Goal: Task Accomplishment & Management: Manage account settings

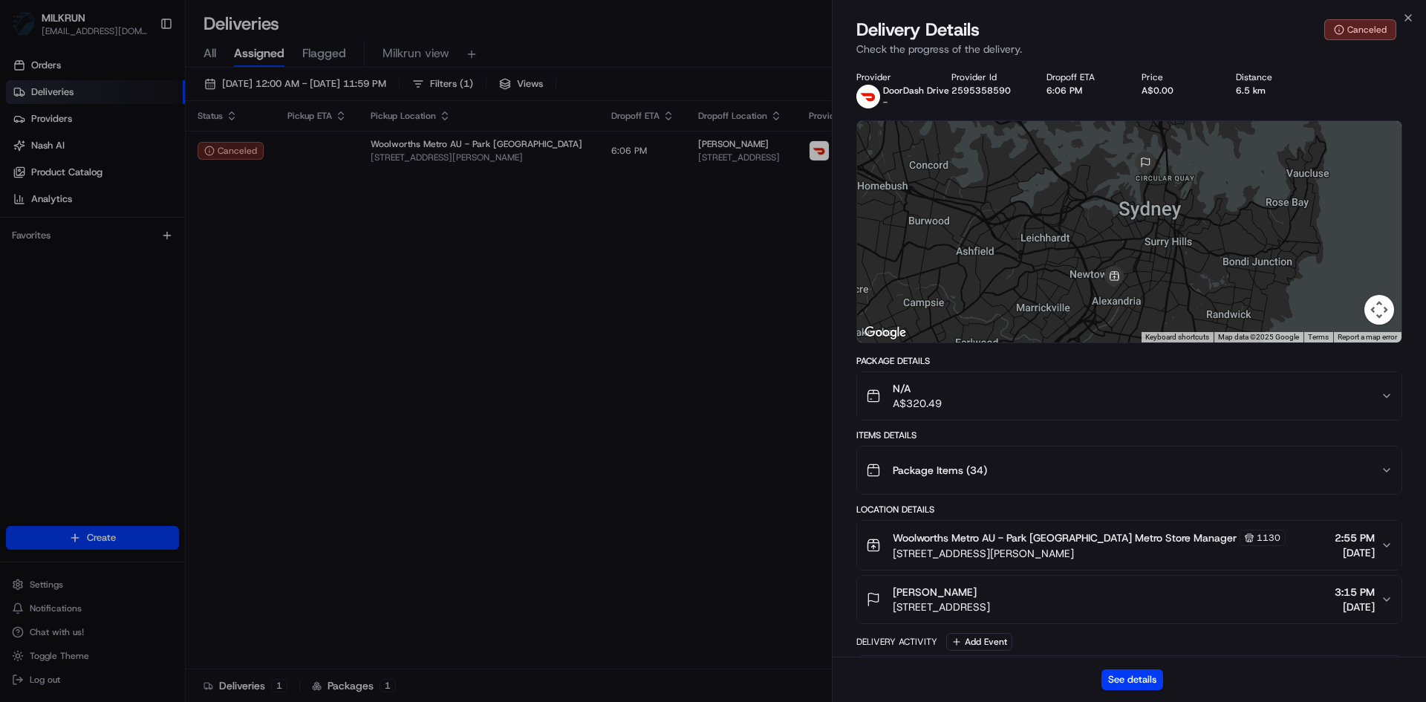
click at [1406, 13] on icon "button" at bounding box center [1408, 18] width 12 height 12
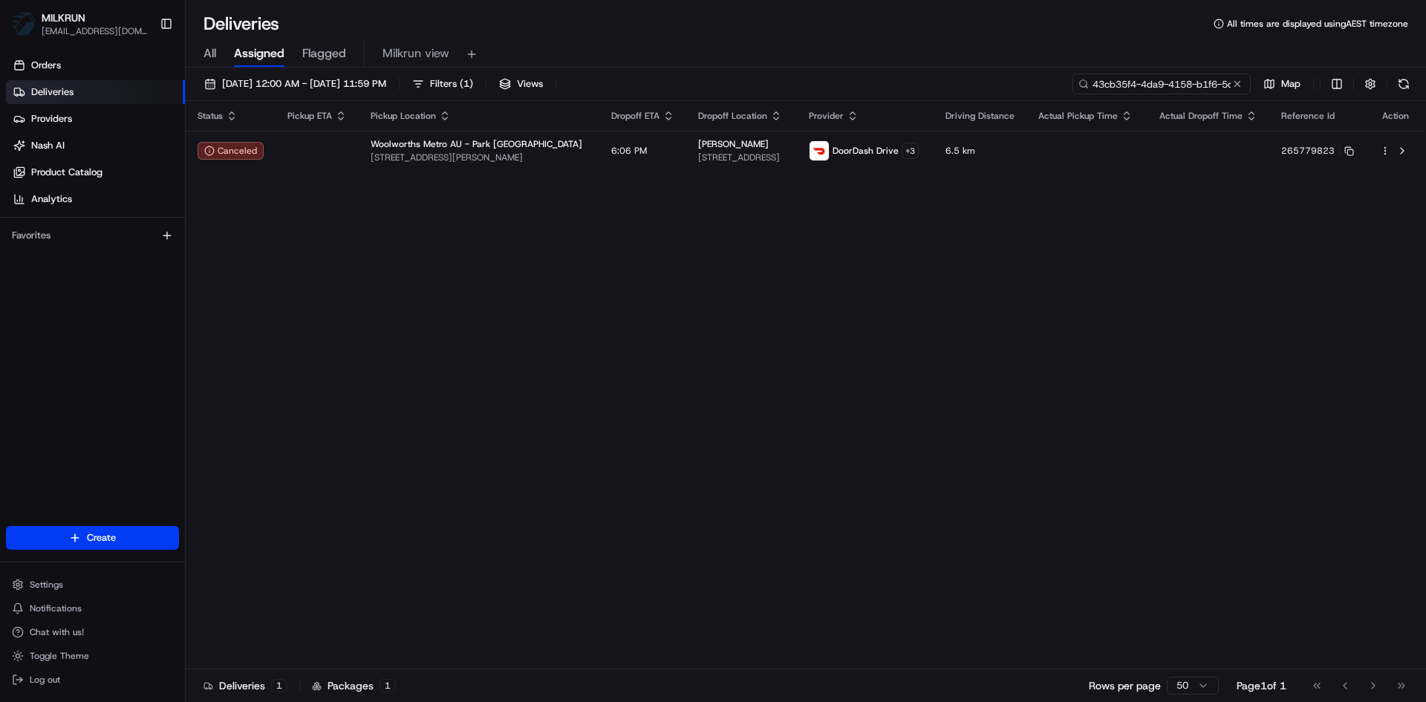
click at [1180, 84] on input "43cb35f4-4da9-4158-b1f6-5c5e33034b60" at bounding box center [1161, 84] width 178 height 21
paste input "7fe4b380-e7e9-4b08-8637-aab4339b5676"
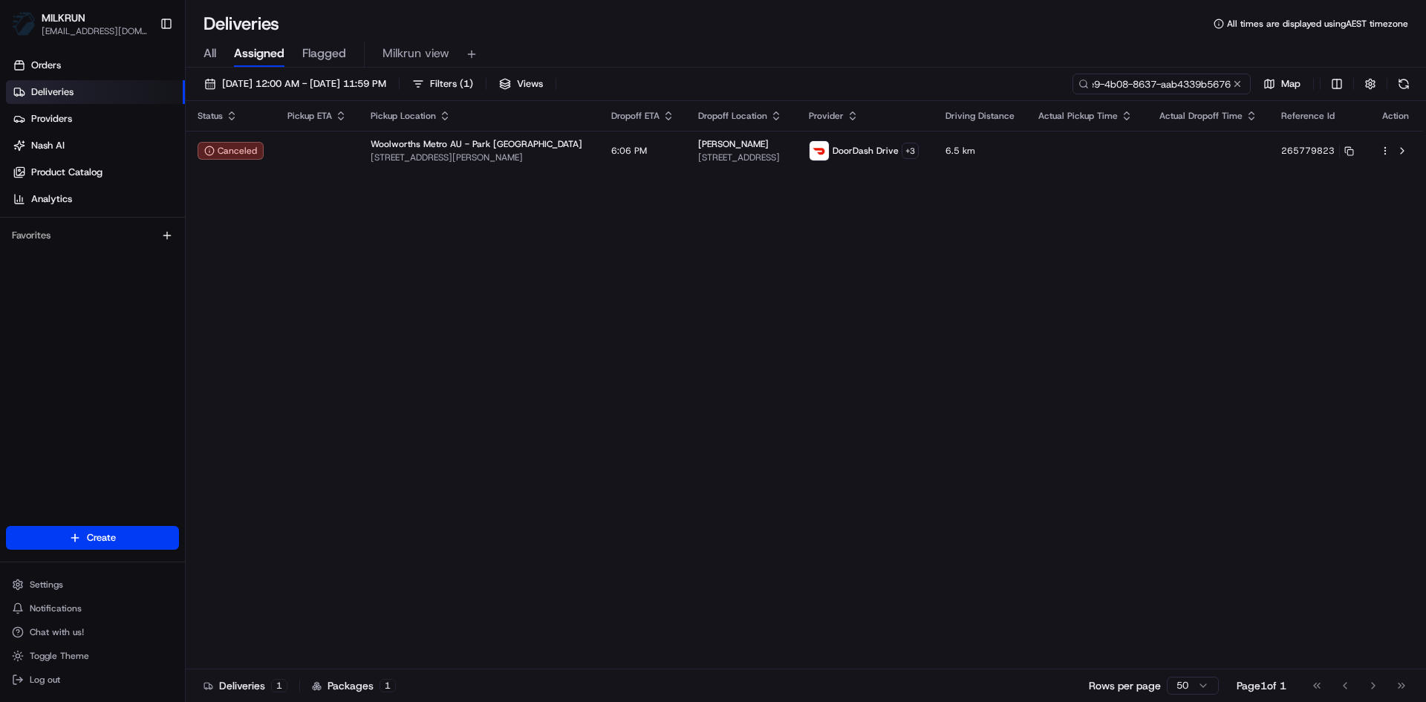
type input "7fe4b380-e7e9-4b08-8637-aab4339b5676"
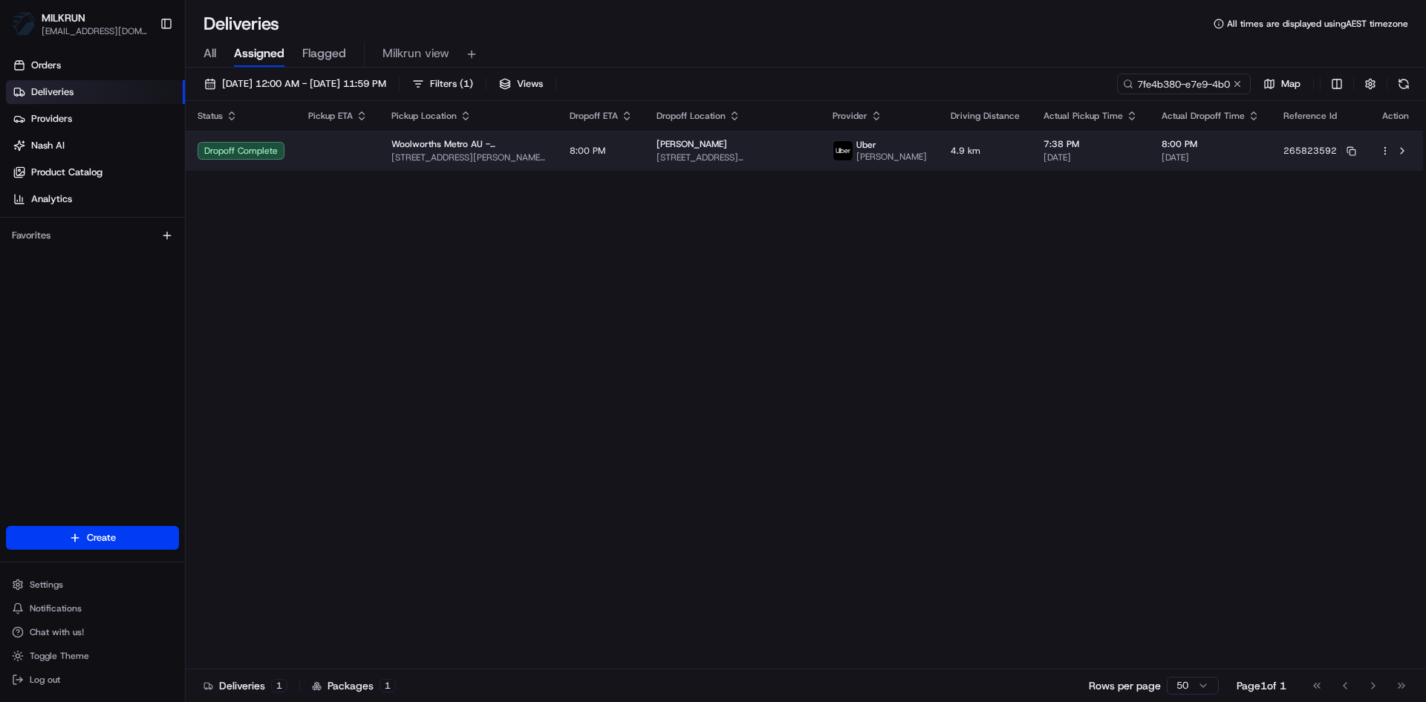
click at [348, 157] on td at bounding box center [337, 151] width 83 height 40
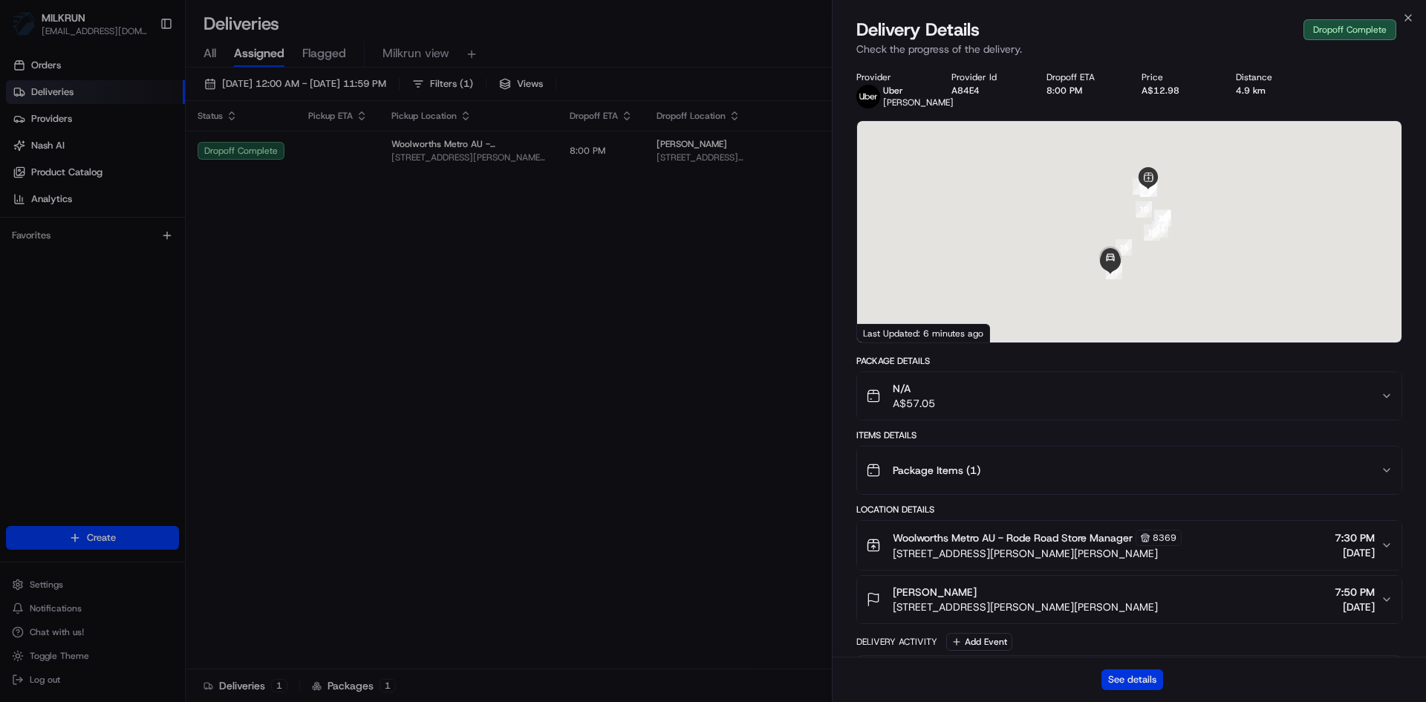
click at [1136, 673] on button "See details" at bounding box center [1132, 679] width 62 height 21
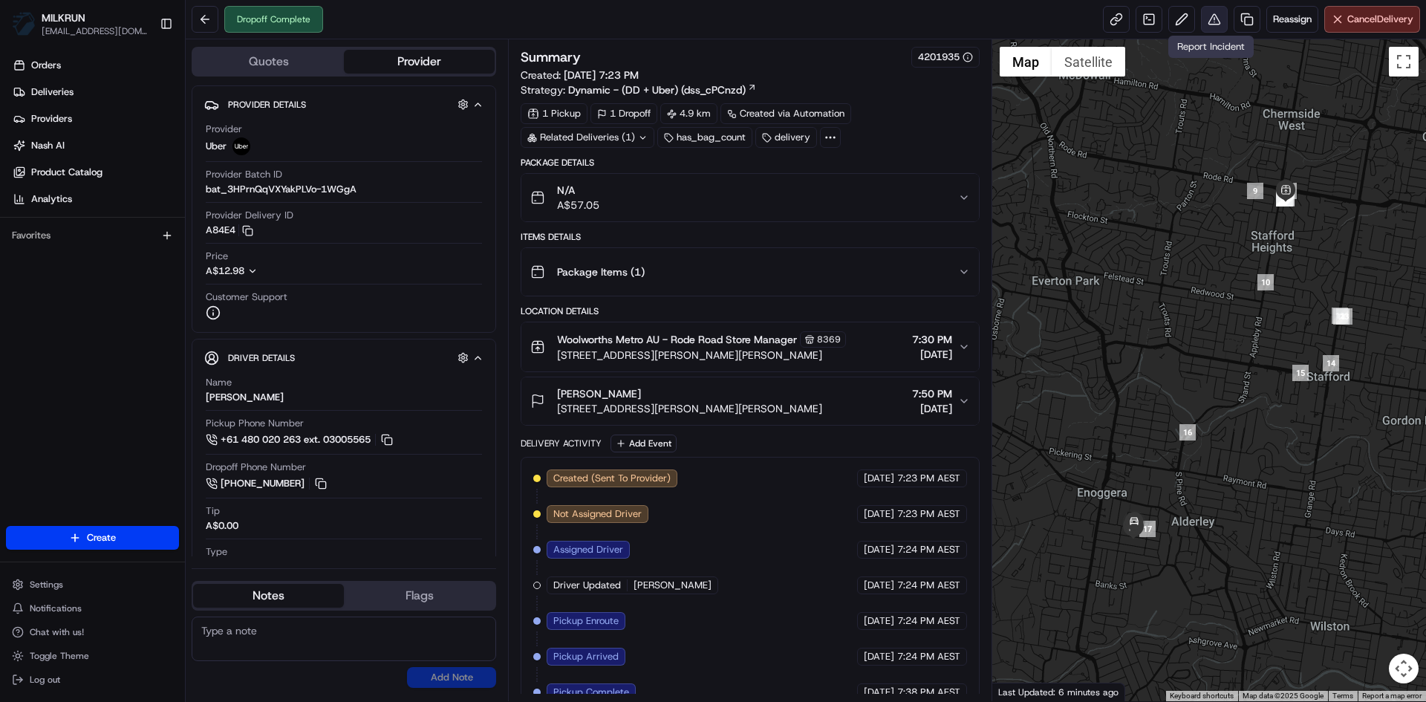
click at [1211, 20] on button at bounding box center [1214, 19] width 27 height 27
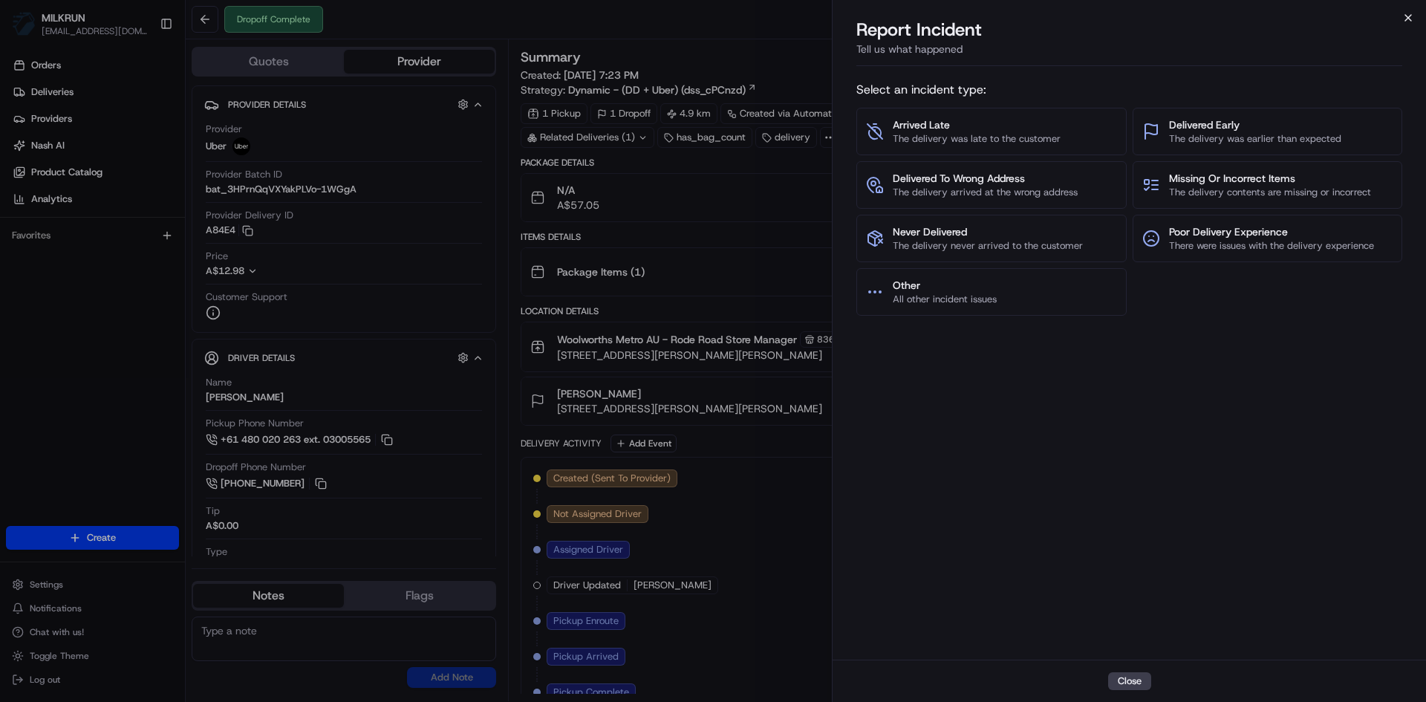
click at [1407, 19] on icon "button" at bounding box center [1408, 18] width 12 height 12
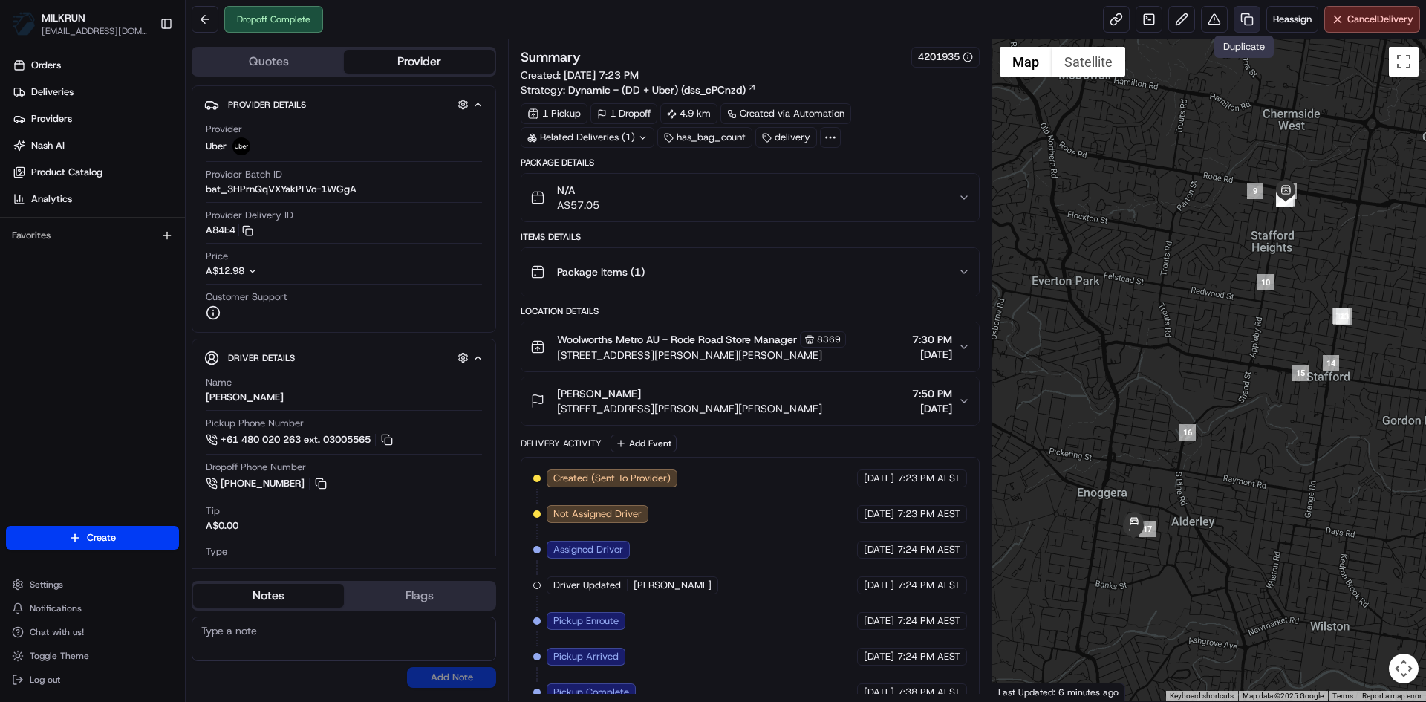
click at [1239, 22] on link at bounding box center [1246, 19] width 27 height 27
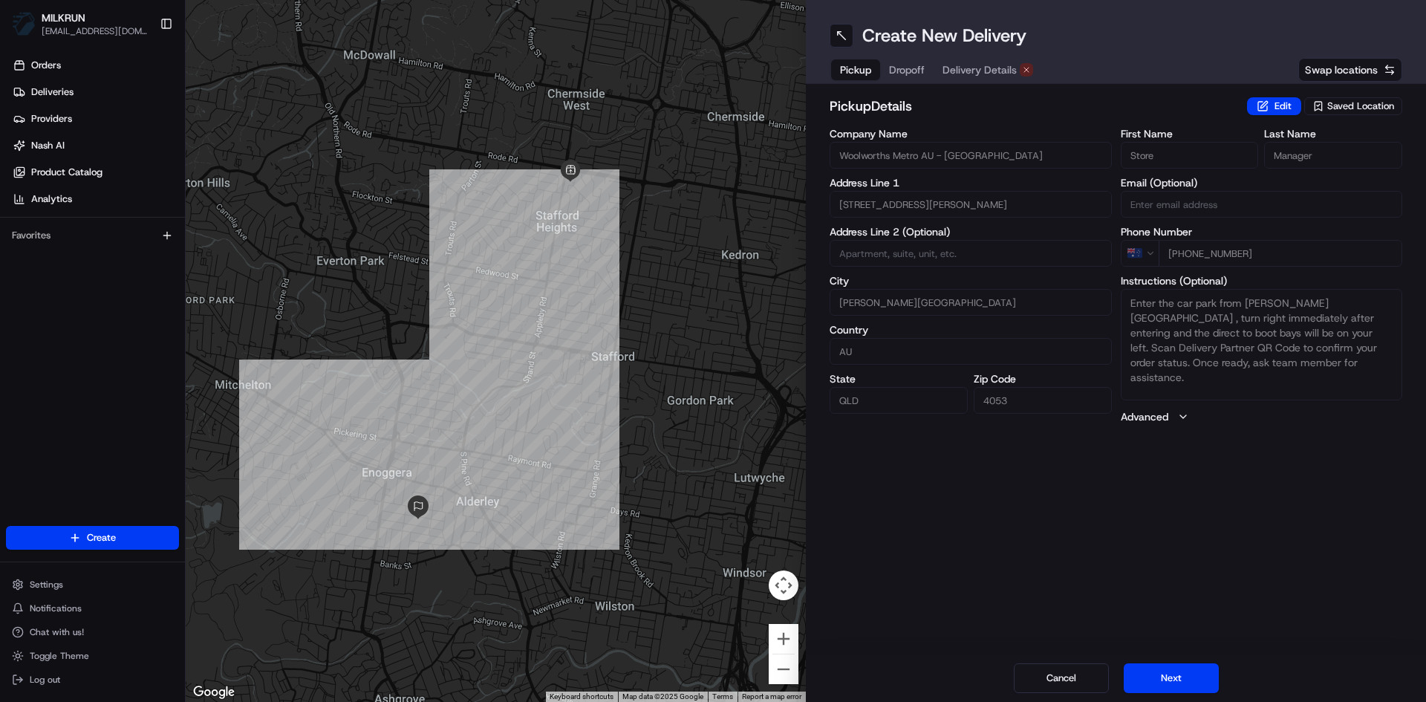
click at [977, 60] on button "Delivery Details" at bounding box center [987, 69] width 108 height 21
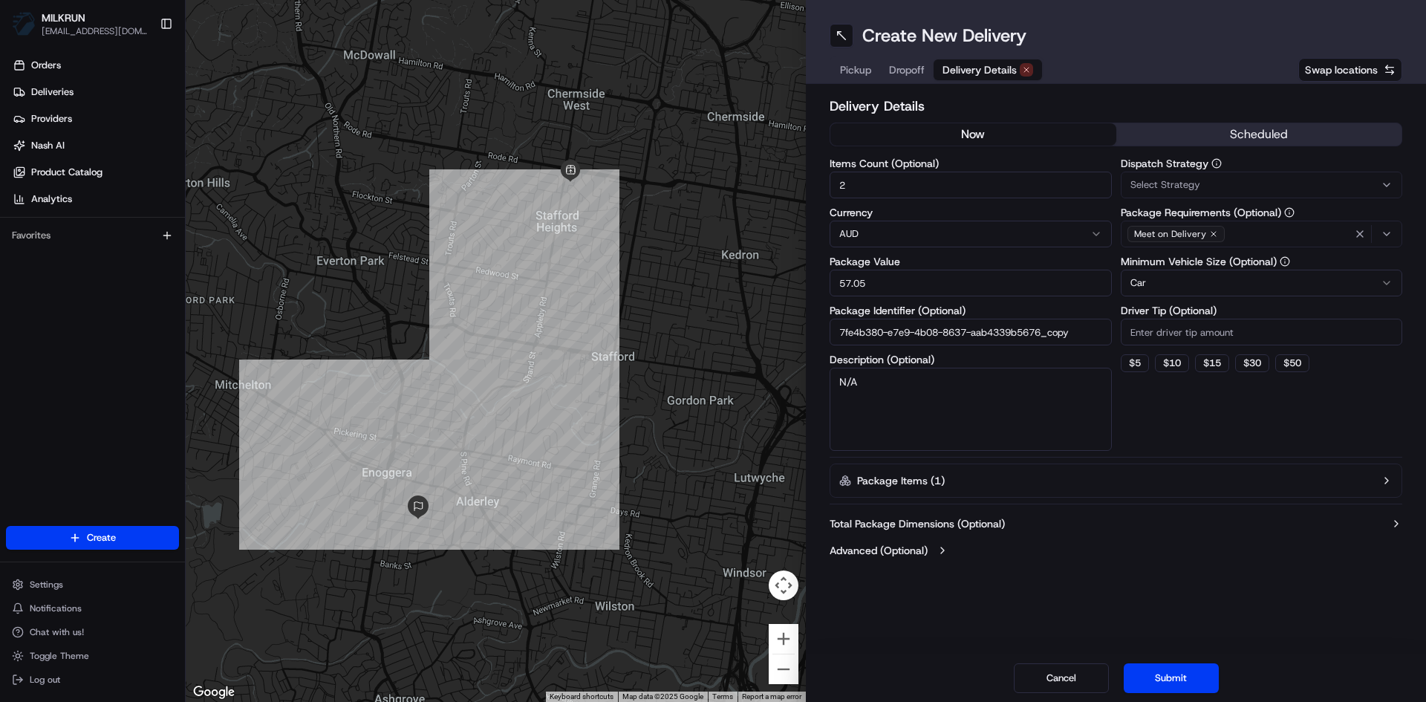
click at [962, 126] on button "now" at bounding box center [973, 134] width 286 height 22
click at [1178, 682] on button "Submit" at bounding box center [1170, 678] width 95 height 30
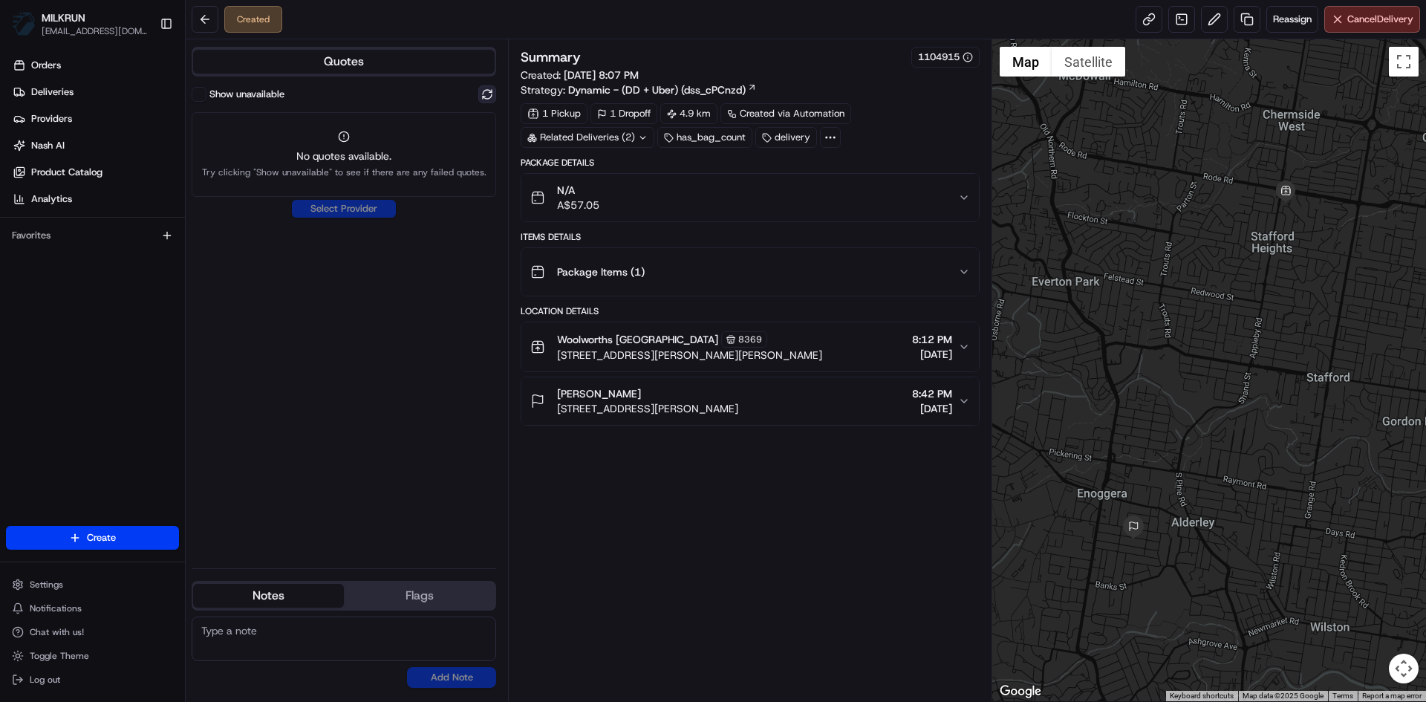
click at [488, 92] on button at bounding box center [487, 94] width 18 height 18
click at [639, 137] on icon at bounding box center [643, 138] width 10 height 10
click at [593, 196] on span "job_VRG969MtiEEFQjCjtATcRQ" at bounding box center [626, 196] width 138 height 13
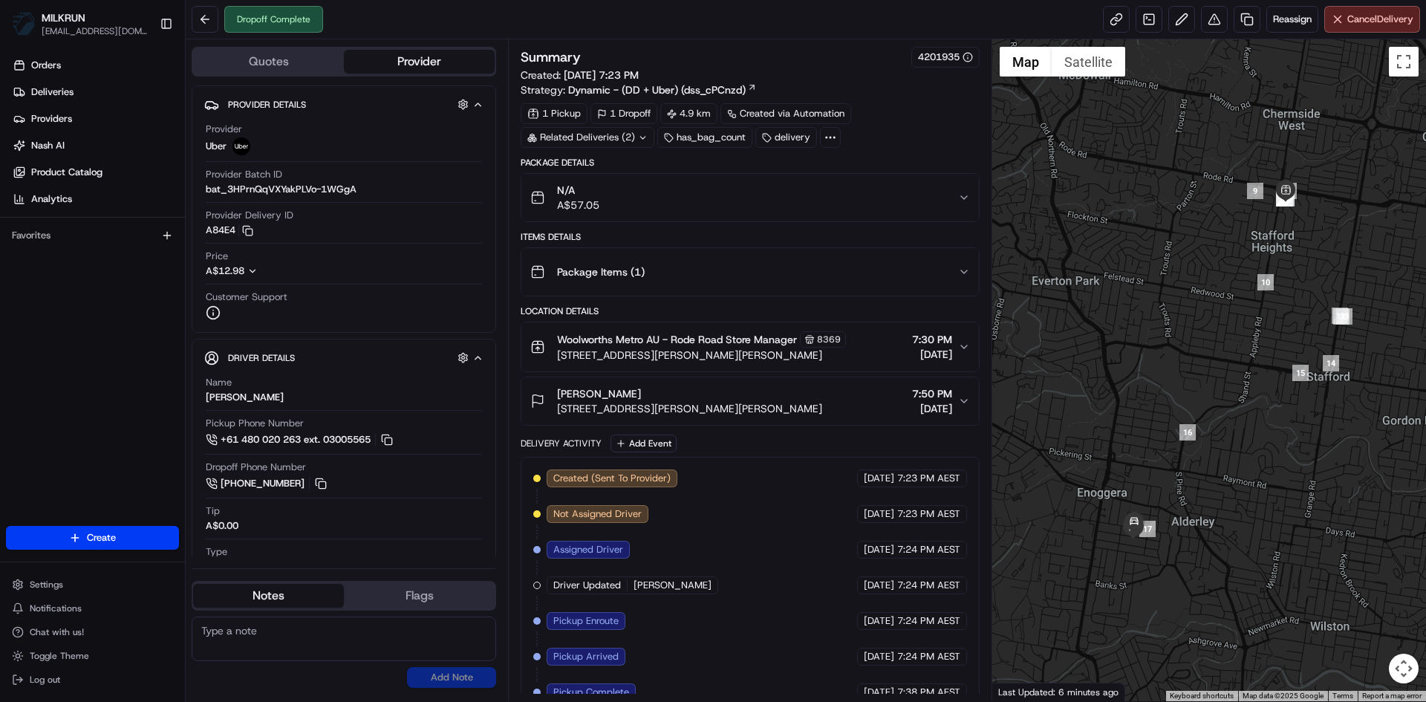
click at [632, 131] on div "Related Deliveries (2)" at bounding box center [588, 137] width 134 height 21
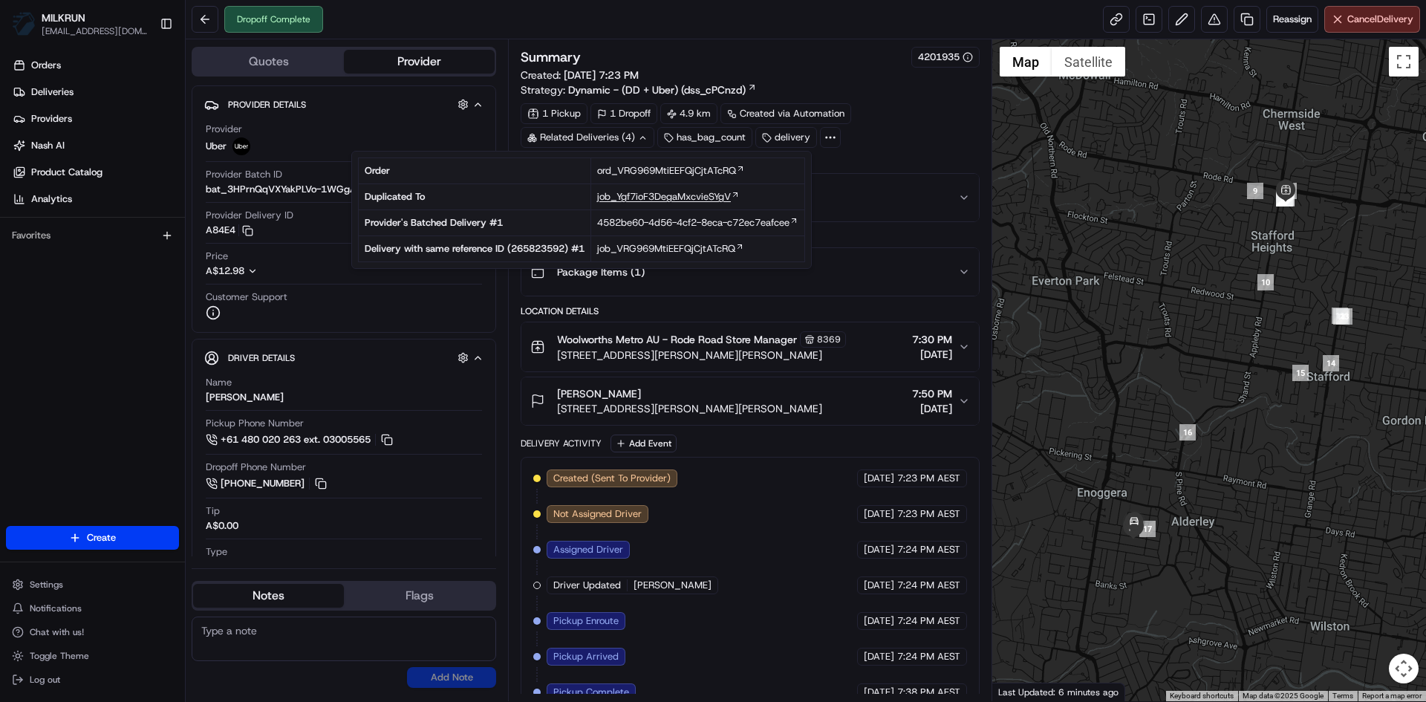
click at [713, 200] on span "job_Ygf7ioF3DegaMxcvieSYgV" at bounding box center [664, 196] width 134 height 13
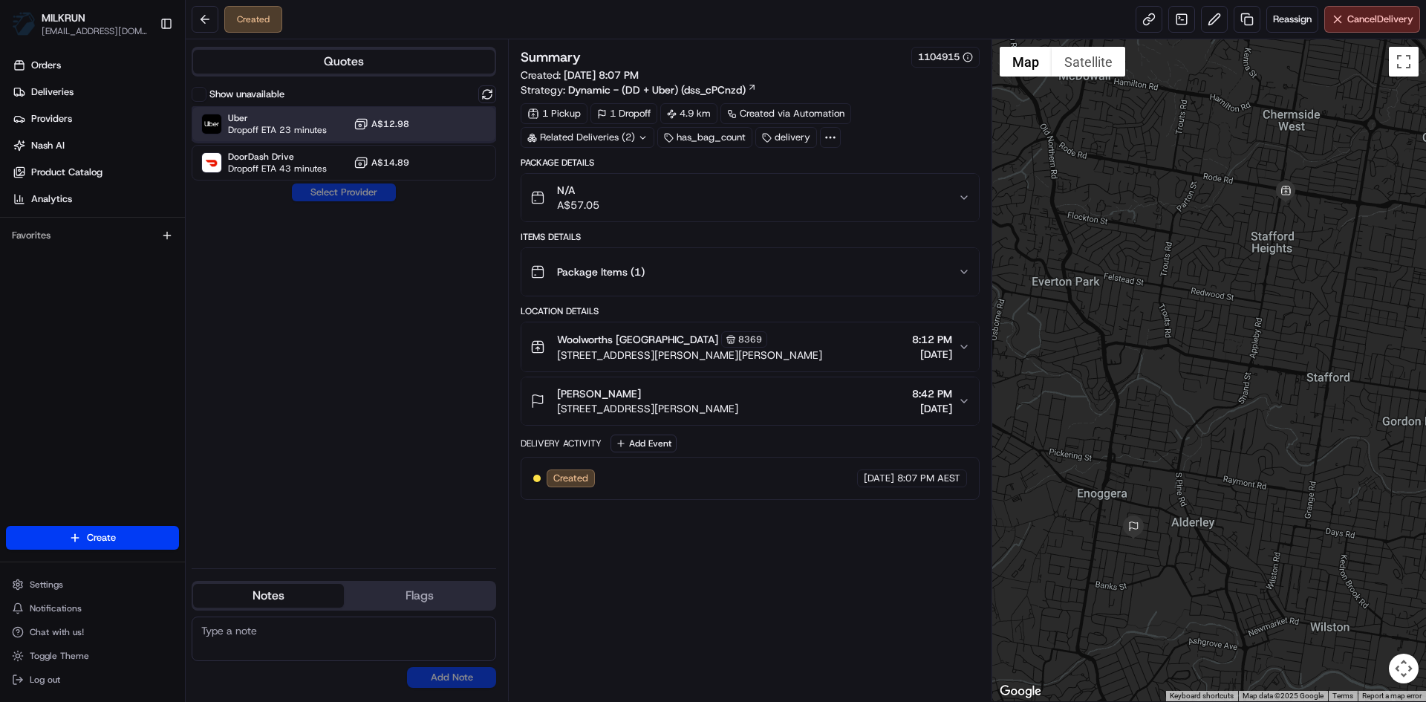
click at [428, 134] on div "Uber Dropoff ETA 23 minutes A$12.98" at bounding box center [344, 124] width 304 height 36
click at [361, 194] on button "Assign Provider" at bounding box center [343, 192] width 105 height 18
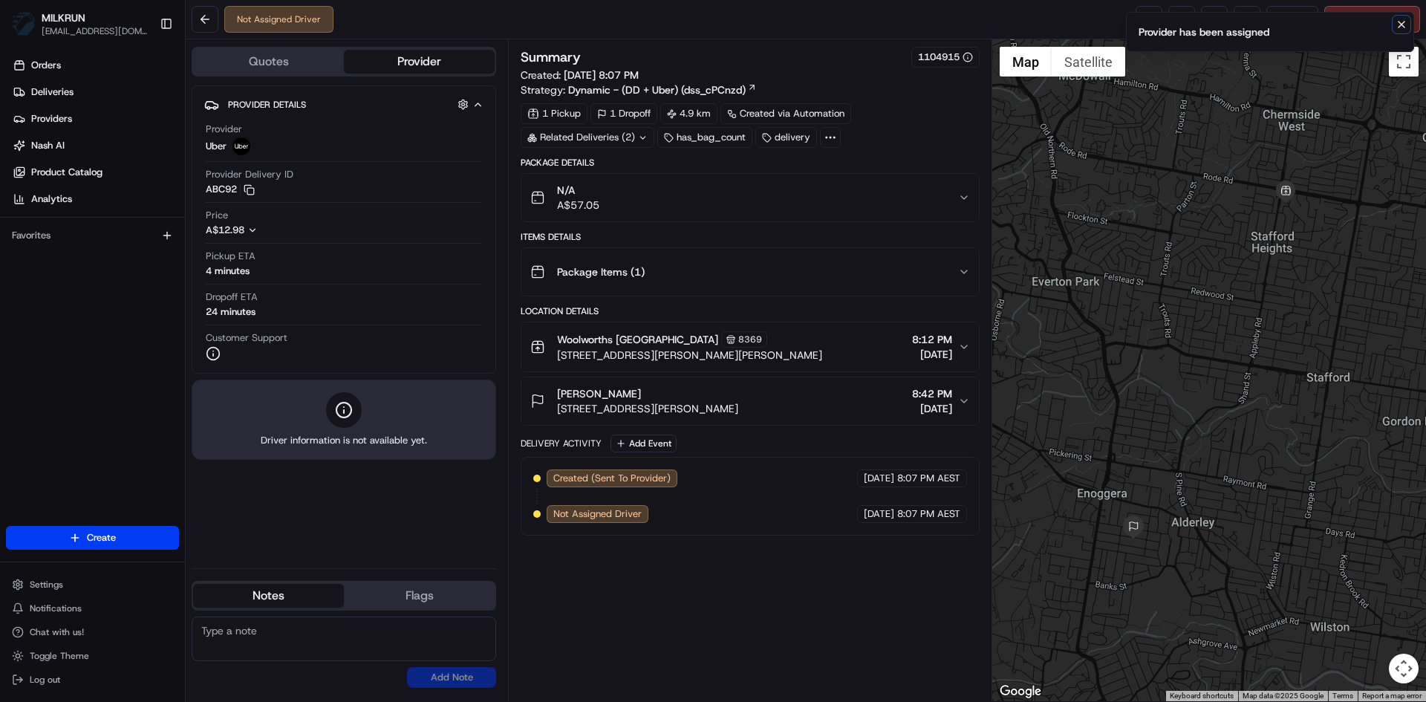
click at [1401, 25] on icon "Notifications (F8)" at bounding box center [1401, 25] width 6 height 6
click at [1144, 22] on link at bounding box center [1148, 19] width 27 height 27
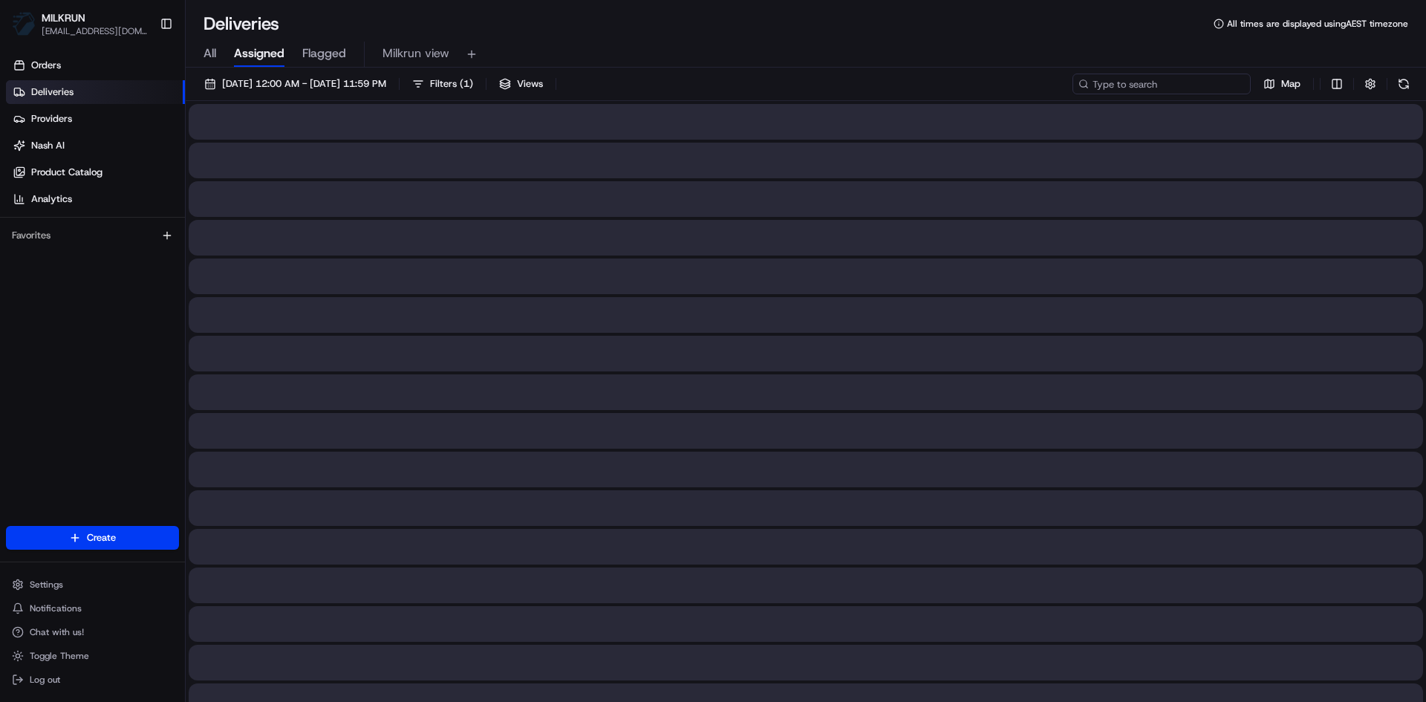
click at [1156, 87] on input at bounding box center [1161, 84] width 178 height 21
paste input "41f6e362-ef60-410f-8cf8-53e7b8a11a60"
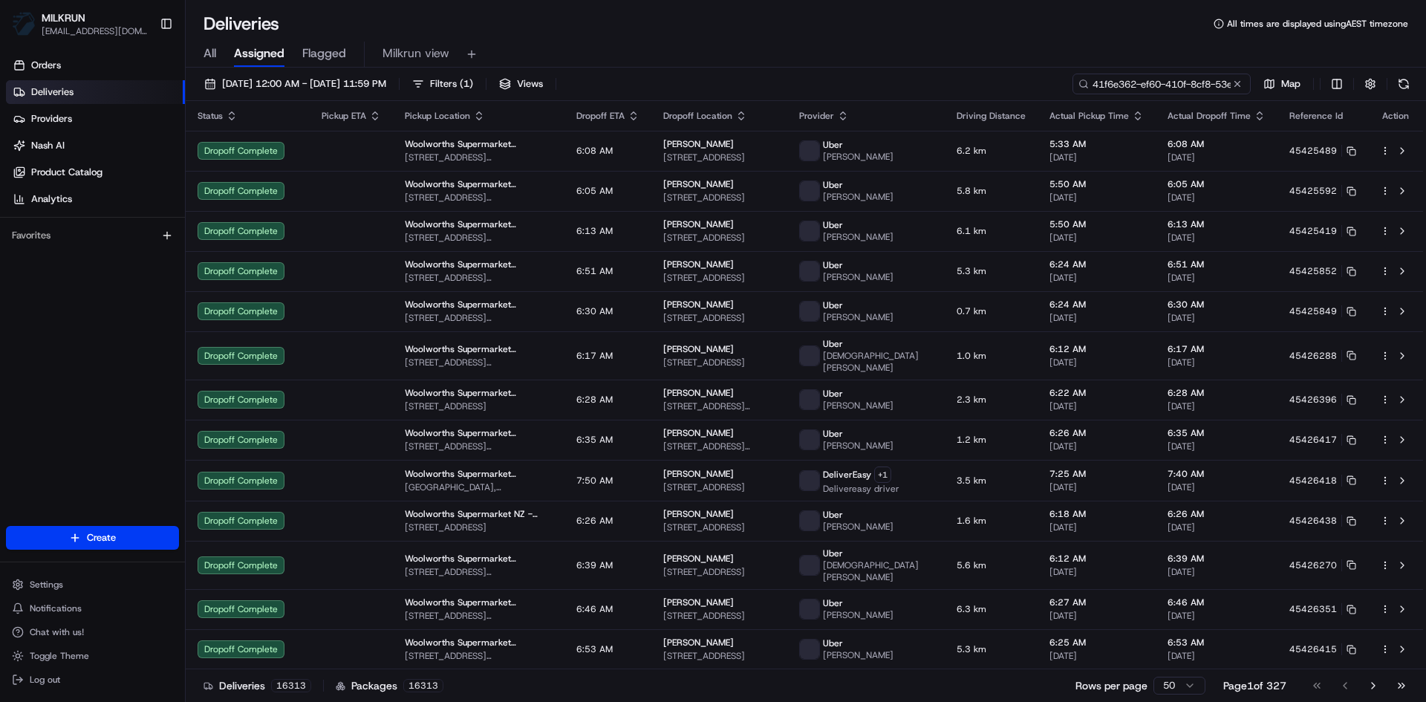
scroll to position [0, 63]
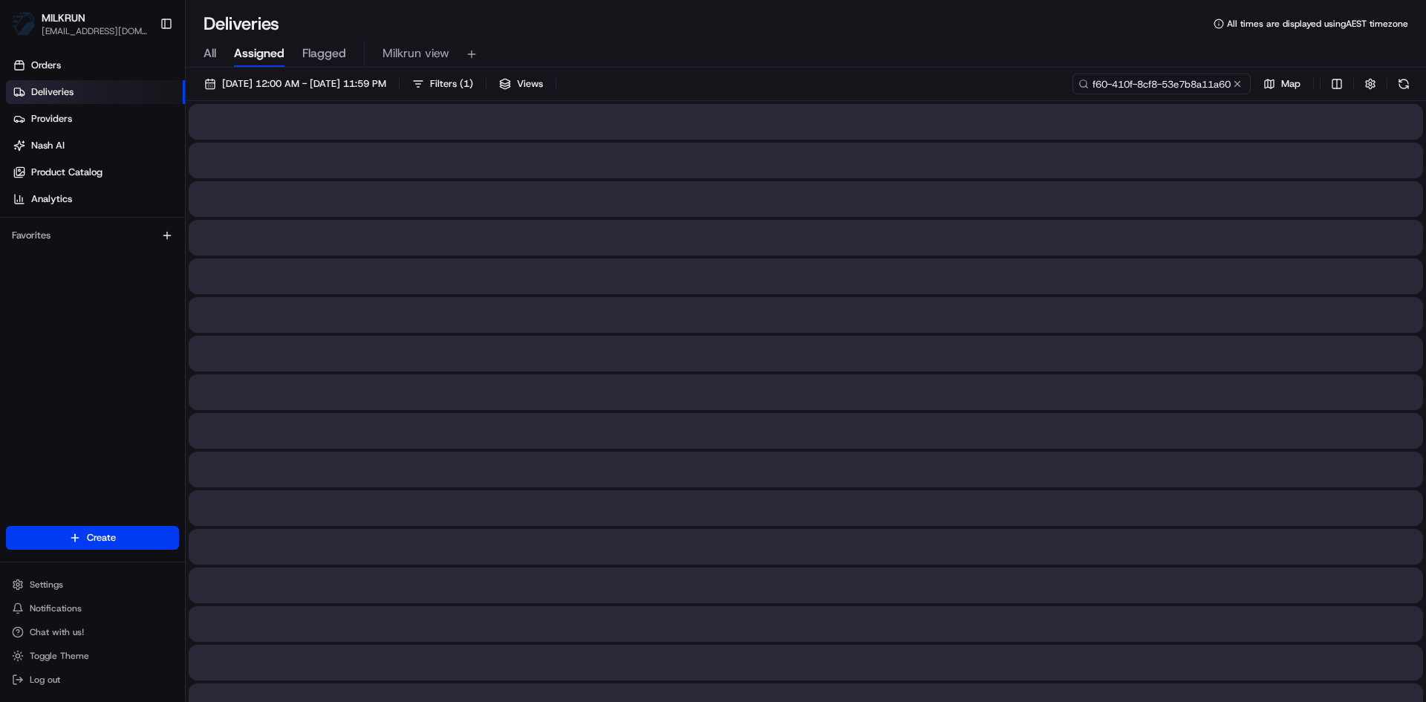
type input "41f6e362-ef60-410f-8cf8-53e7b8a11a60"
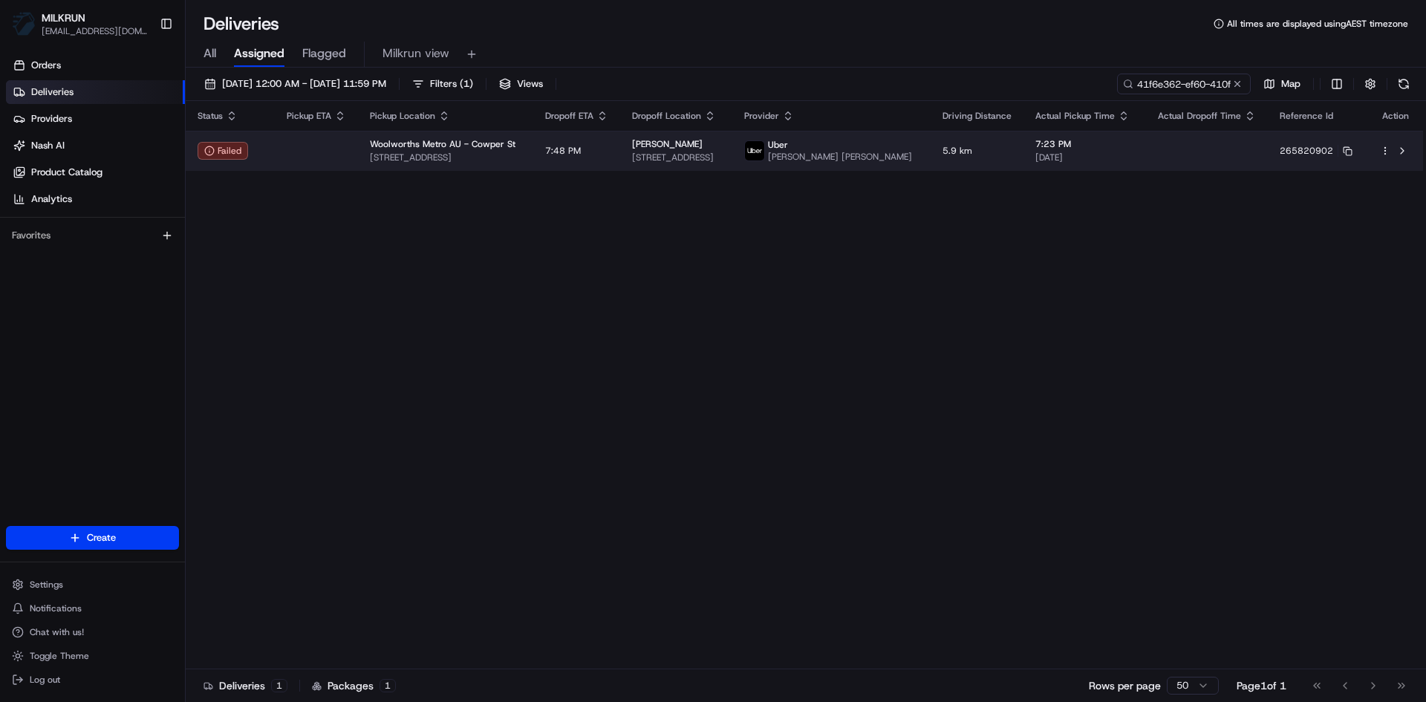
click at [718, 146] on div "[PERSON_NAME]" at bounding box center [676, 144] width 88 height 12
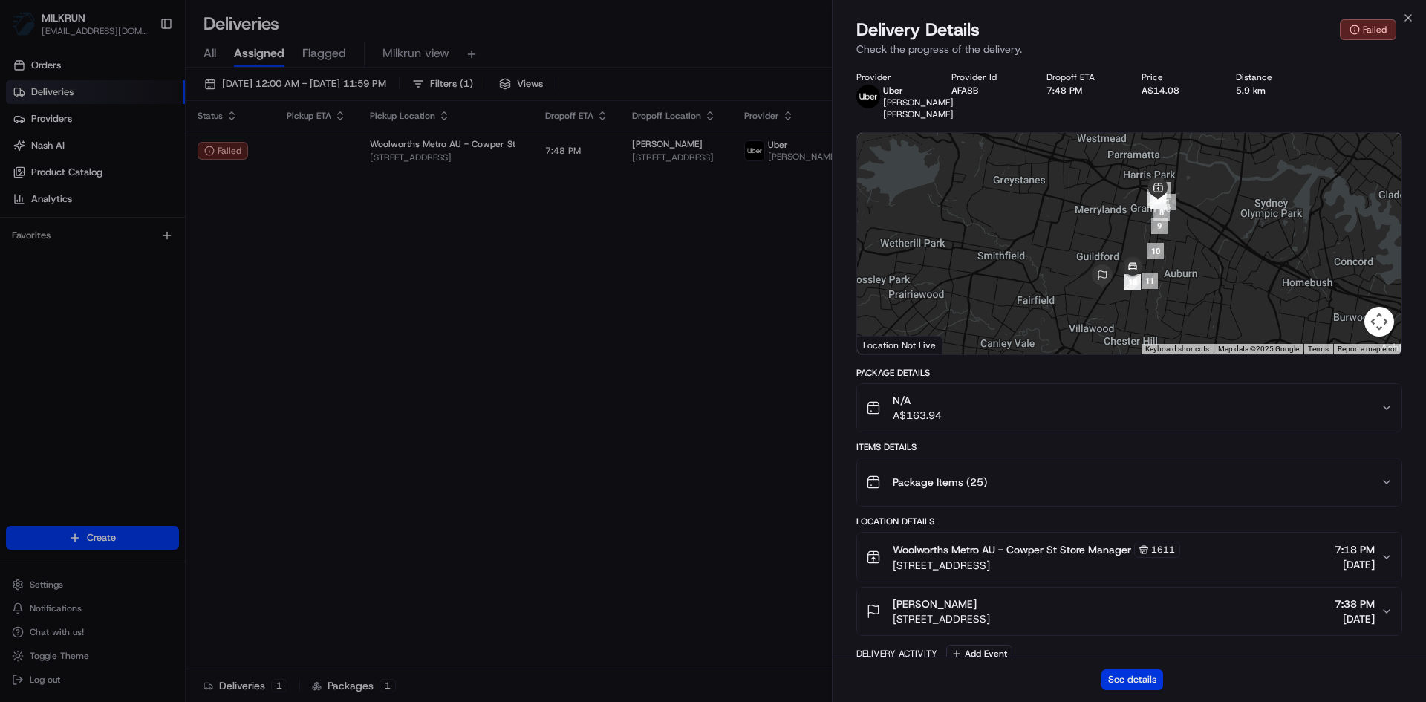
click at [1155, 685] on button "See details" at bounding box center [1132, 679] width 62 height 21
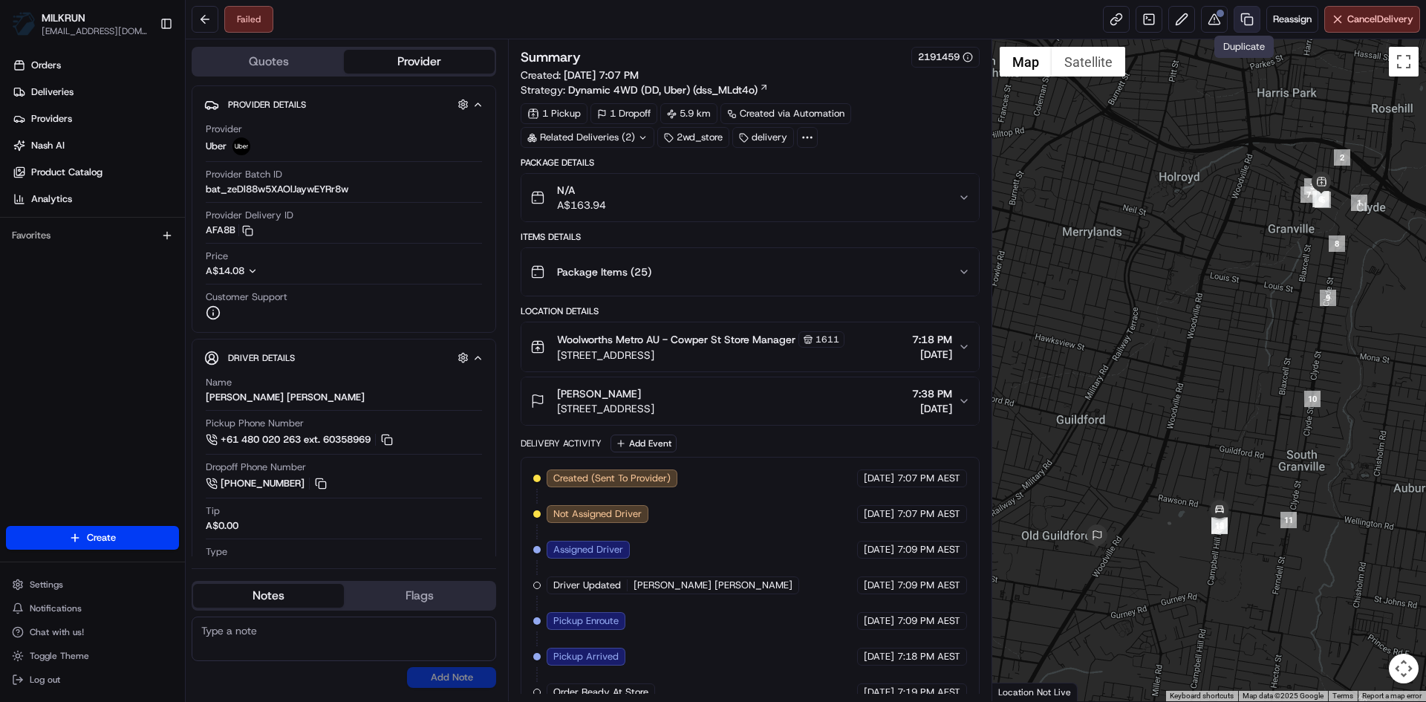
click at [1242, 17] on link at bounding box center [1246, 19] width 27 height 27
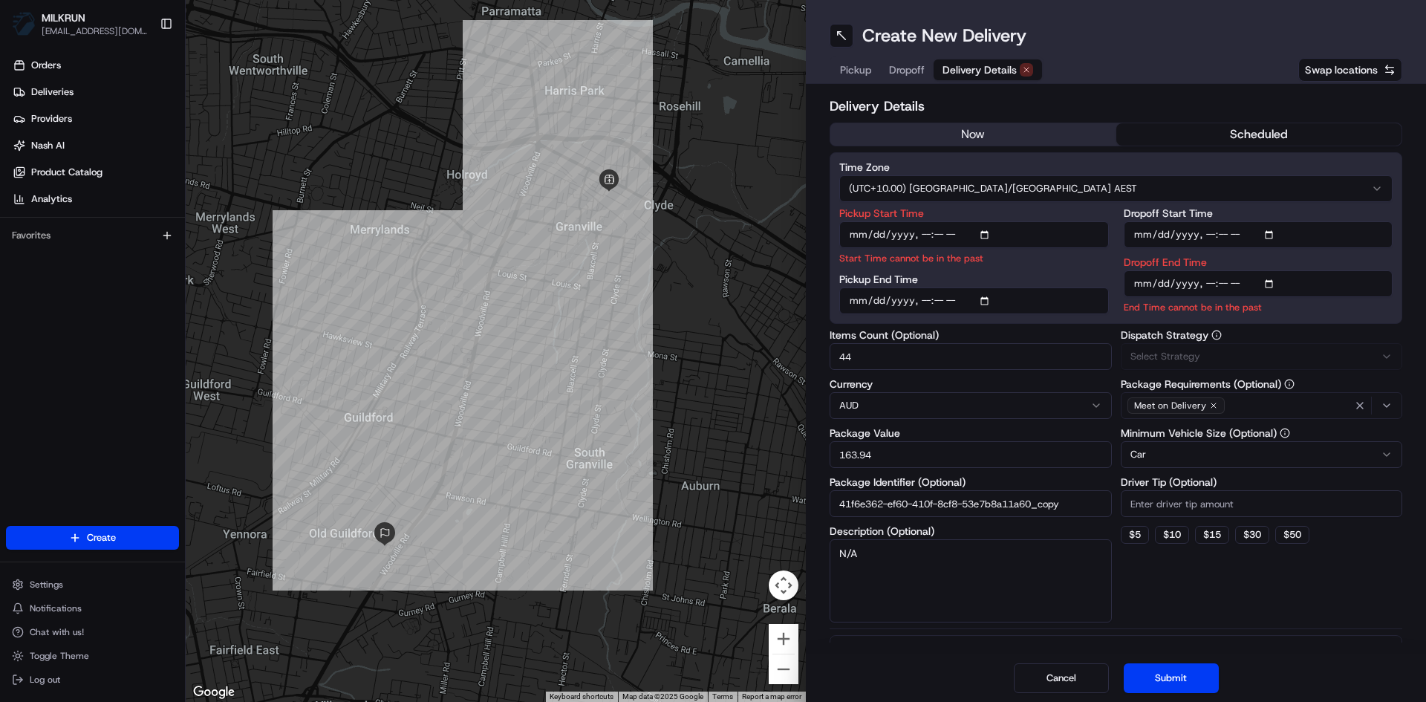
click at [993, 71] on span "Delivery Details" at bounding box center [979, 69] width 74 height 15
click at [986, 127] on div "now scheduled" at bounding box center [1115, 135] width 573 height 24
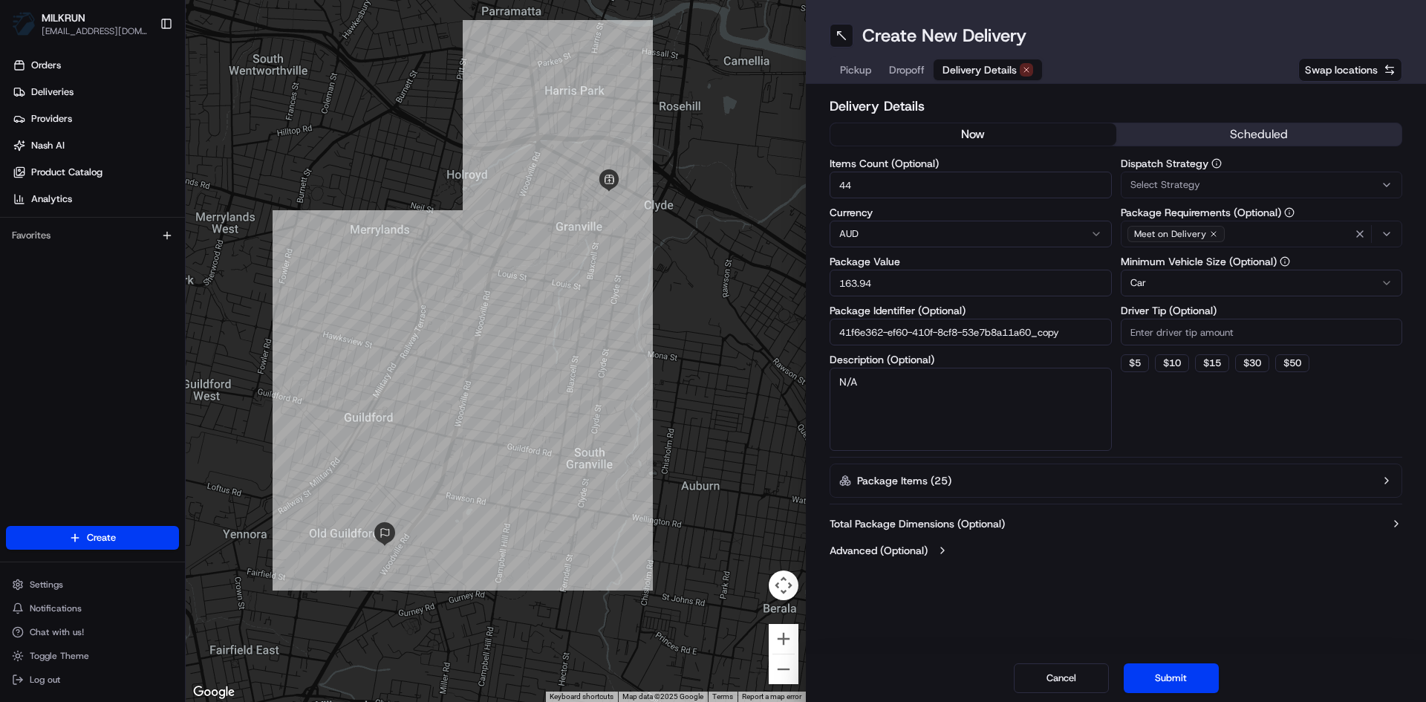
click at [976, 139] on button "now" at bounding box center [973, 134] width 286 height 22
click at [1180, 673] on button "Submit" at bounding box center [1170, 678] width 95 height 30
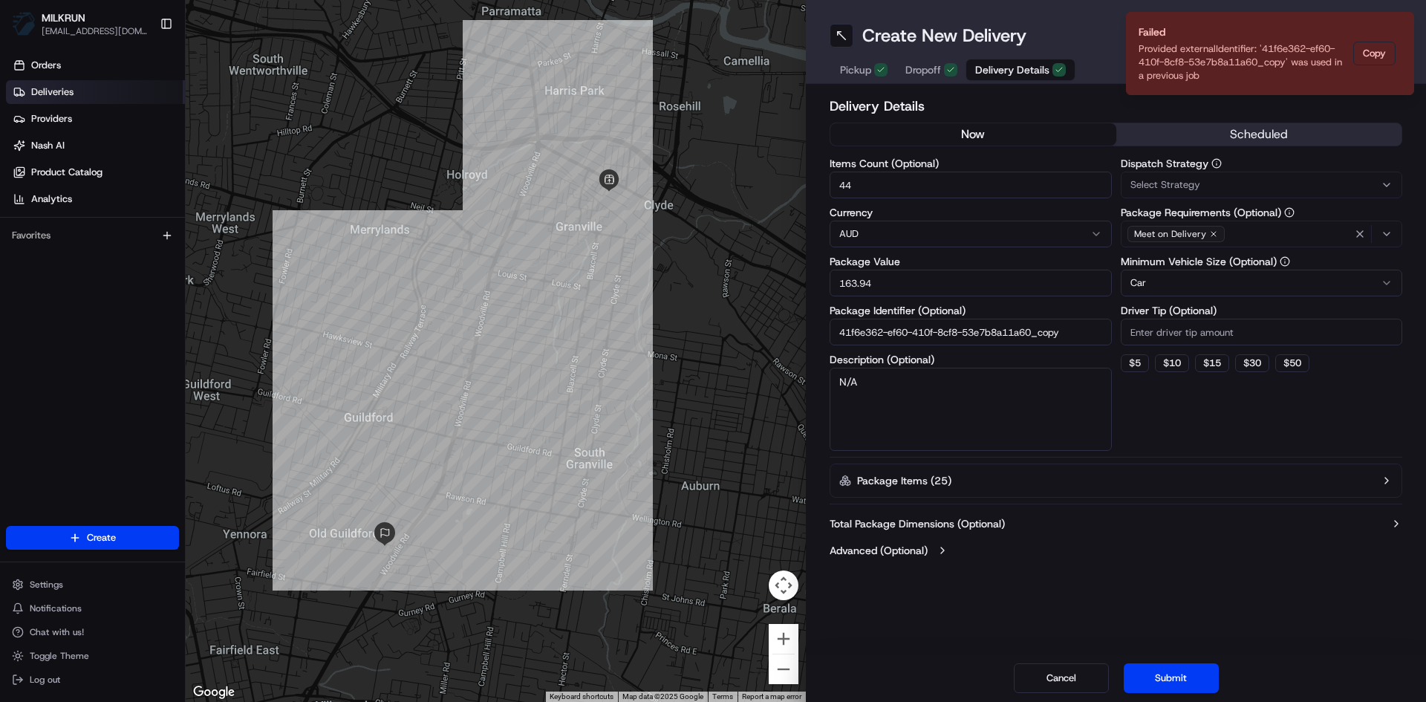
click at [85, 95] on link "Deliveries" at bounding box center [95, 92] width 179 height 24
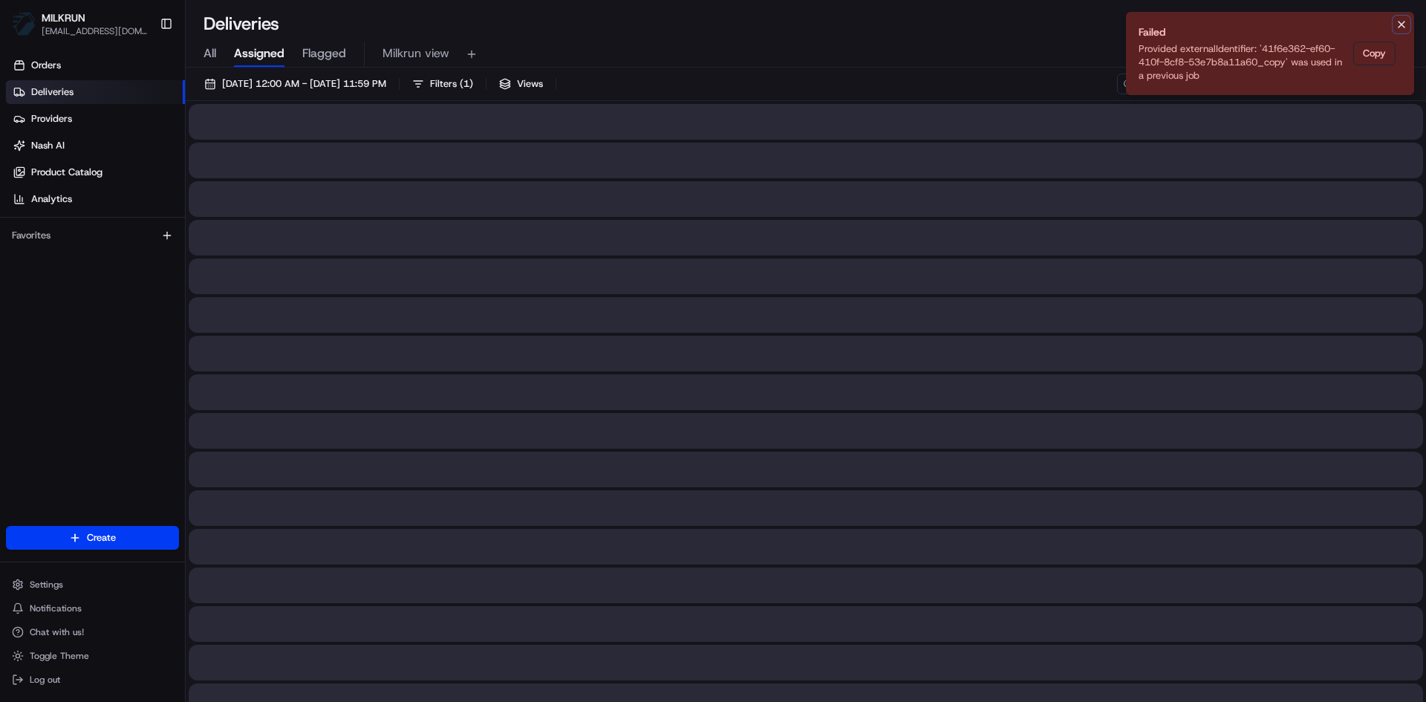
click at [1400, 25] on icon "Notifications (F8)" at bounding box center [1401, 25] width 6 height 6
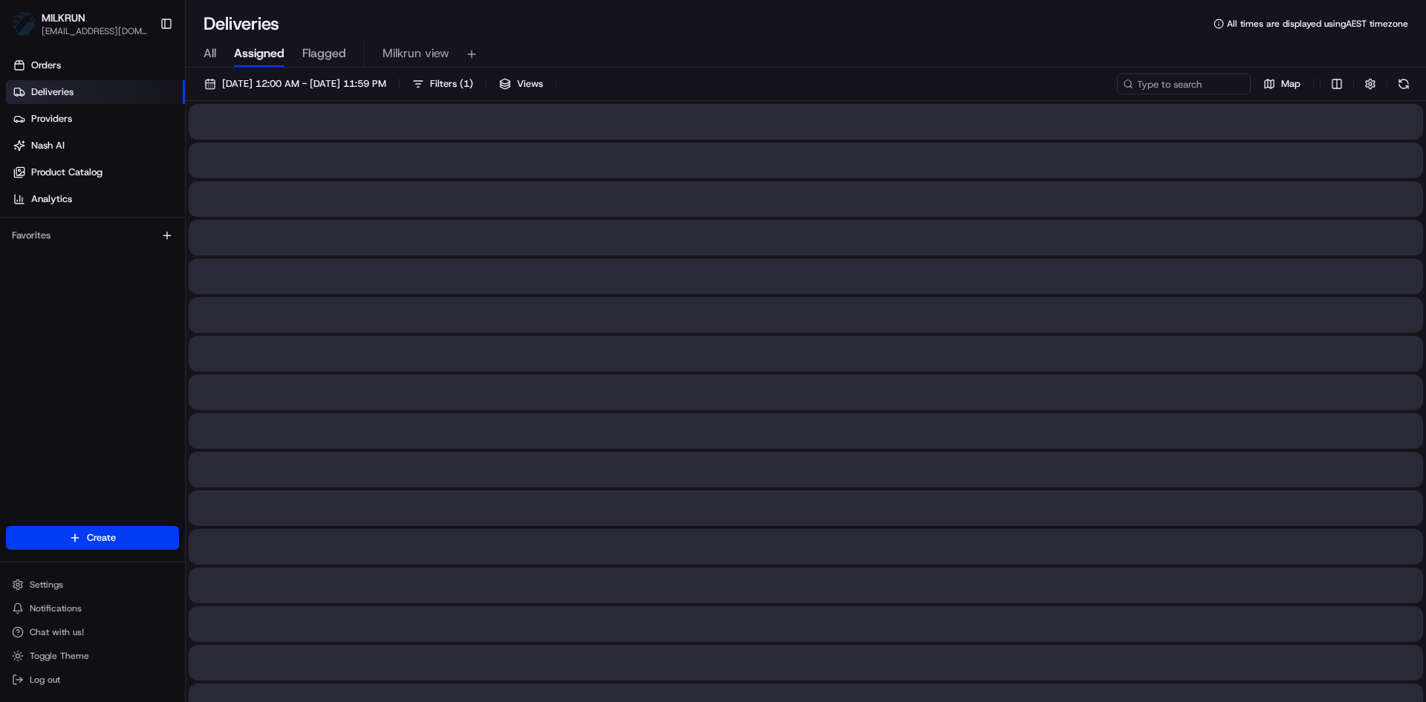
click at [1176, 94] on div "21/08/2025 12:00 AM - 21/08/2025 11:59 PM Filters ( 1 ) Views Map" at bounding box center [806, 87] width 1240 height 27
click at [1174, 86] on input at bounding box center [1161, 84] width 178 height 21
paste input "41f6e362-ef60-410f-8cf8-53e7b8a11a60"
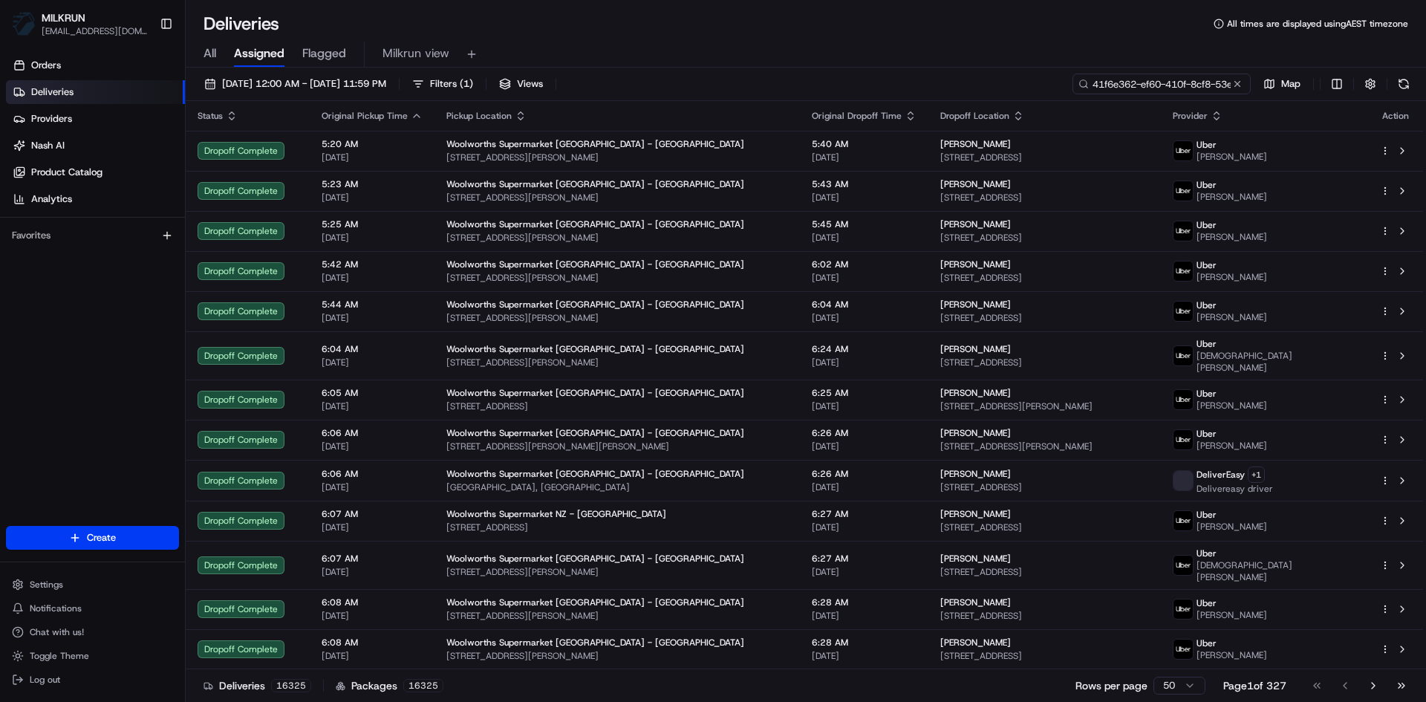
scroll to position [0, 63]
type input "41f6e362-ef60-410f-8cf8-53e7b8a11a60"
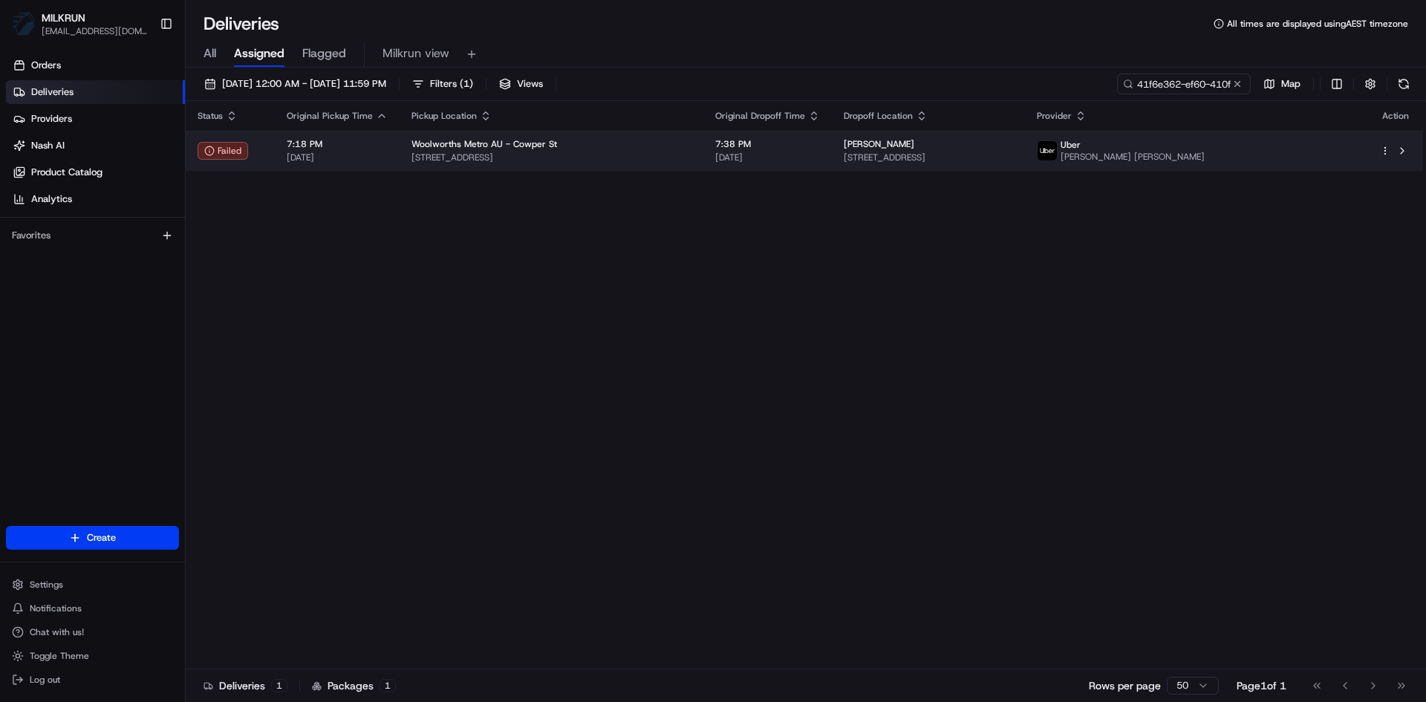
click at [620, 161] on span "[STREET_ADDRESS]" at bounding box center [551, 157] width 280 height 12
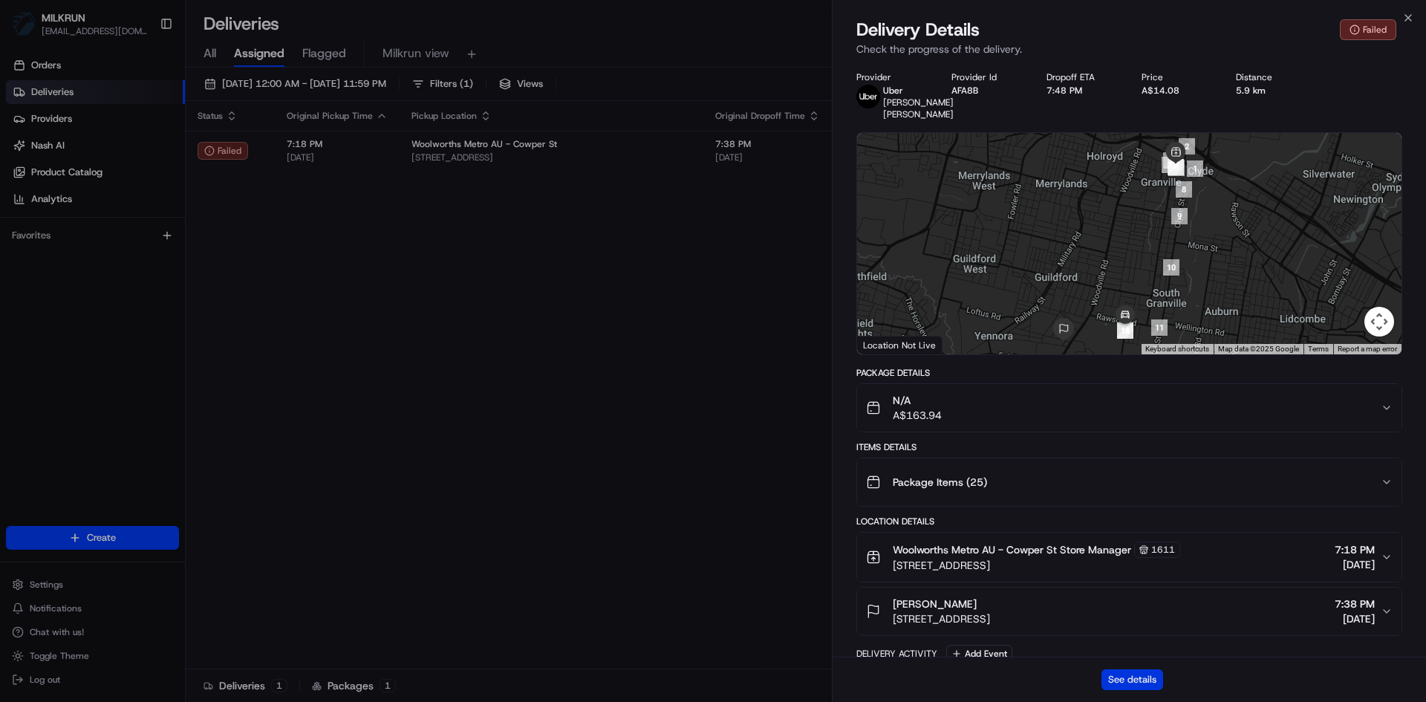
click at [1141, 679] on button "See details" at bounding box center [1132, 679] width 62 height 21
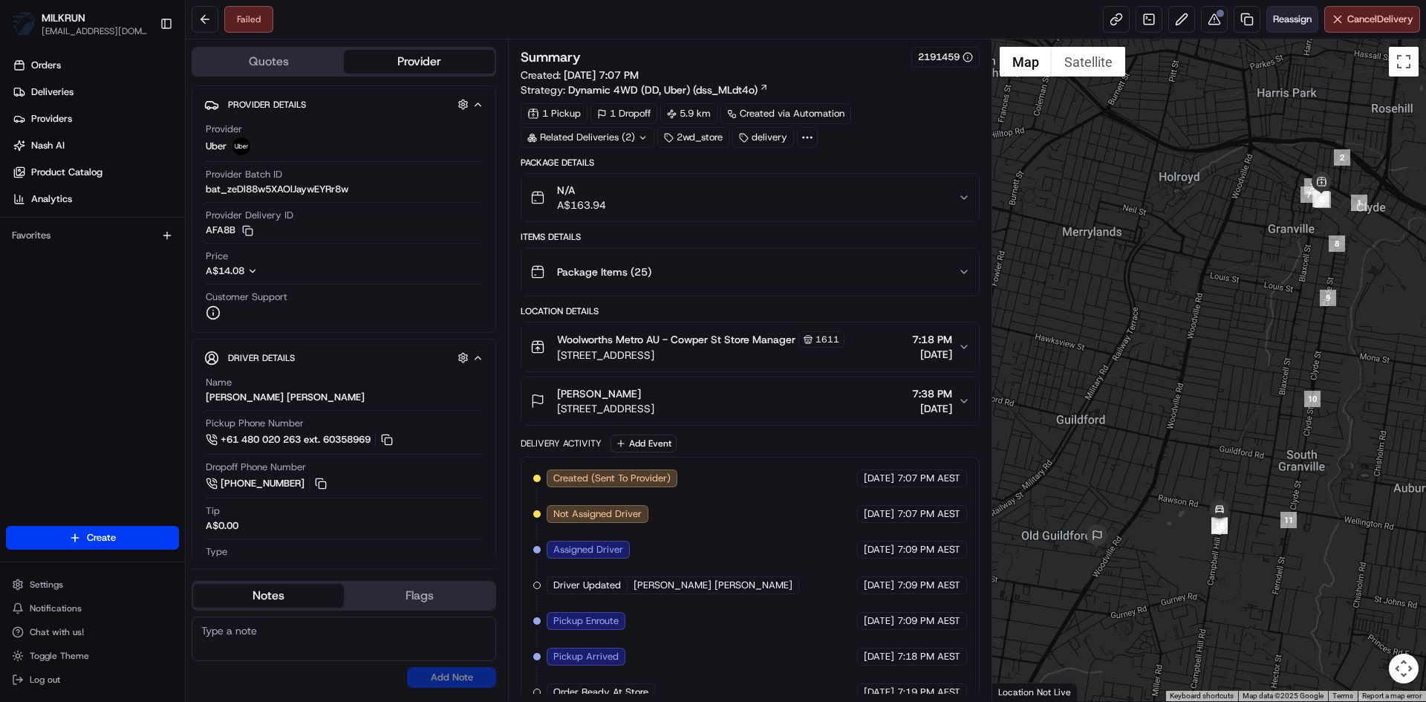
click at [1298, 11] on button "Reassign" at bounding box center [1292, 19] width 52 height 27
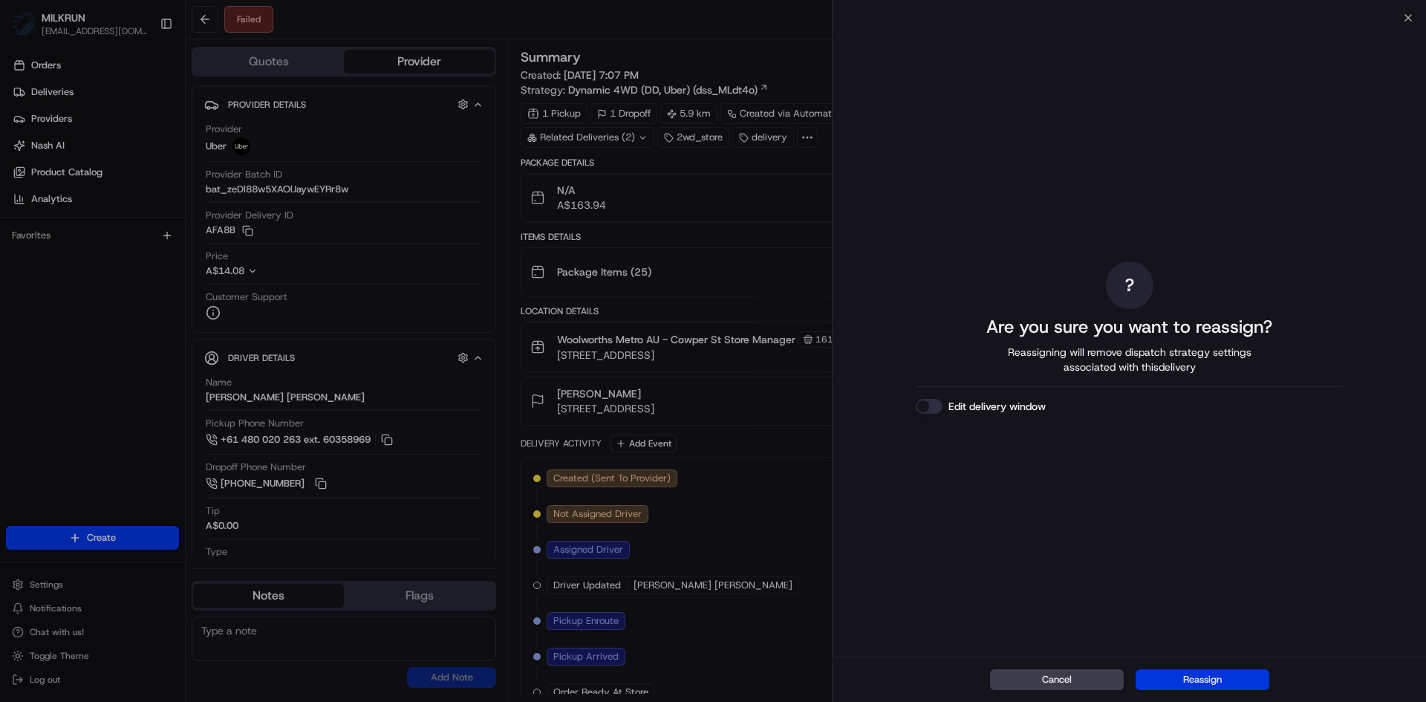
click at [1234, 672] on button "Reassign" at bounding box center [1202, 679] width 134 height 21
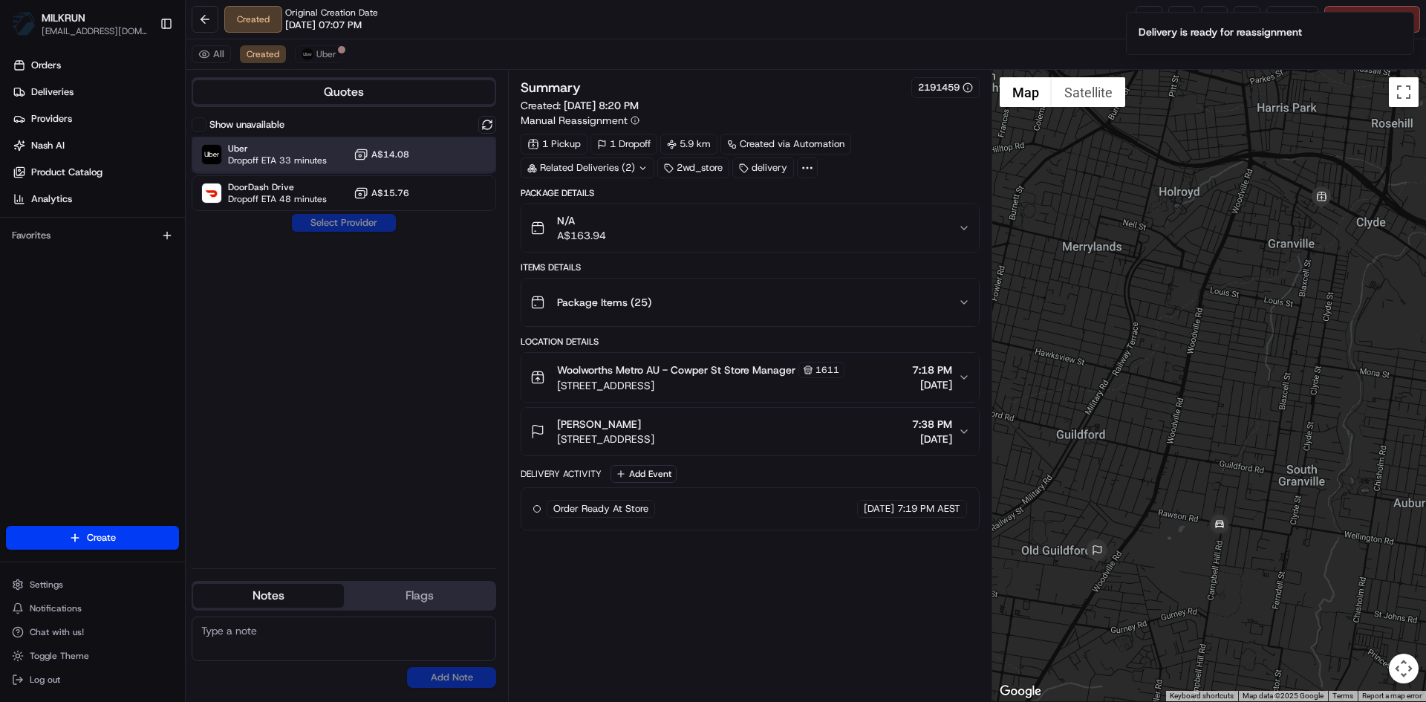
click at [304, 151] on span "Uber" at bounding box center [277, 149] width 99 height 12
click at [346, 229] on button "Assign Provider" at bounding box center [343, 223] width 105 height 18
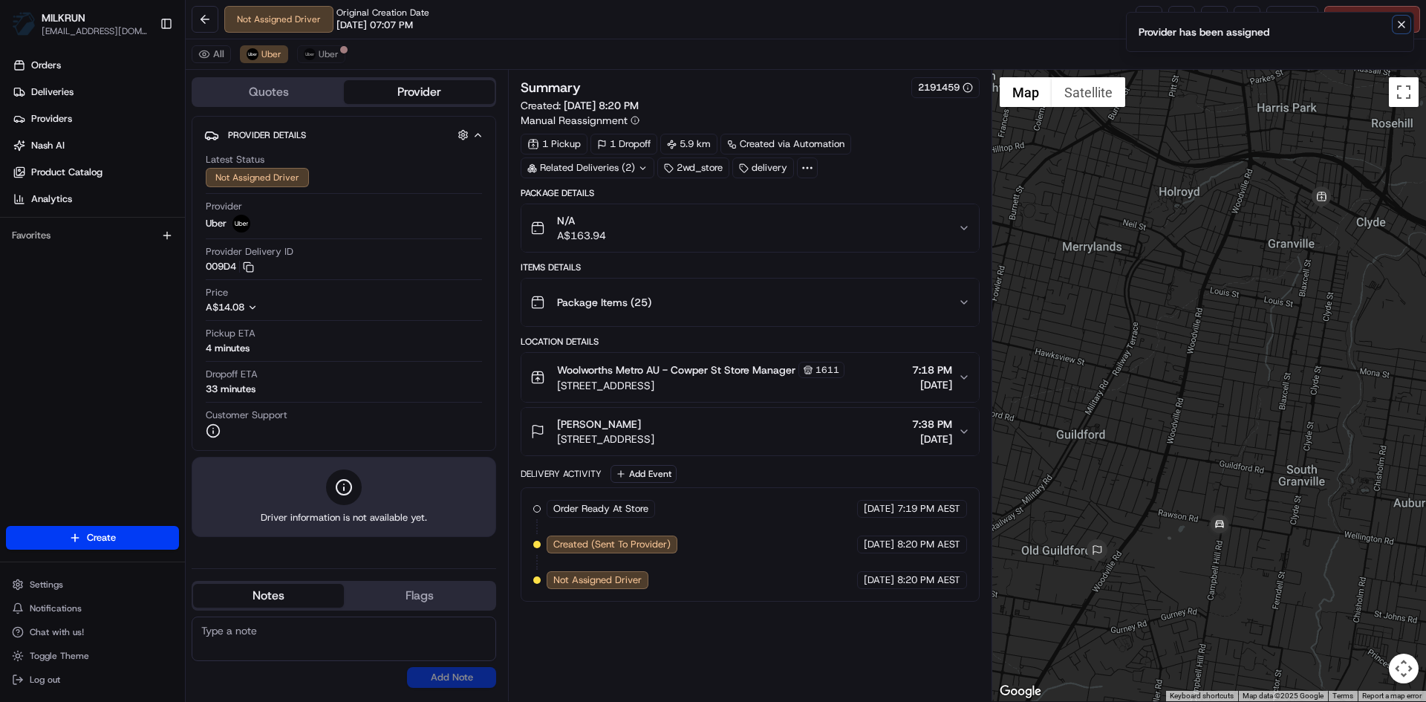
click at [1402, 27] on icon "Notifications (F8)" at bounding box center [1401, 25] width 12 height 12
click at [1139, 21] on link at bounding box center [1148, 19] width 27 height 27
